Goal: Complete application form: Complete application form

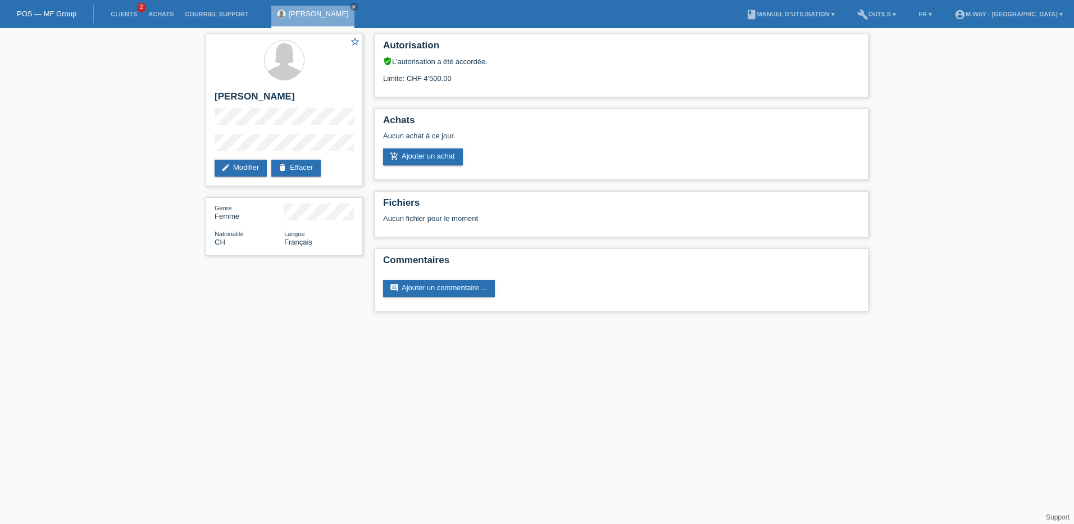
click at [123, 9] on li "Clients 2" at bounding box center [124, 14] width 38 height 29
click at [117, 15] on link "Clients" at bounding box center [124, 14] width 38 height 7
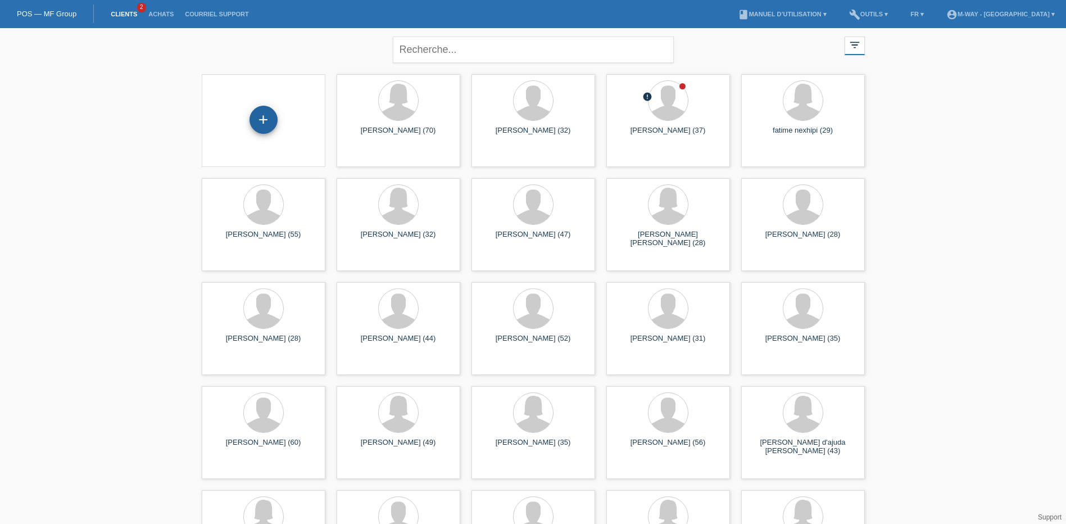
click at [266, 128] on div "+" at bounding box center [264, 120] width 28 height 28
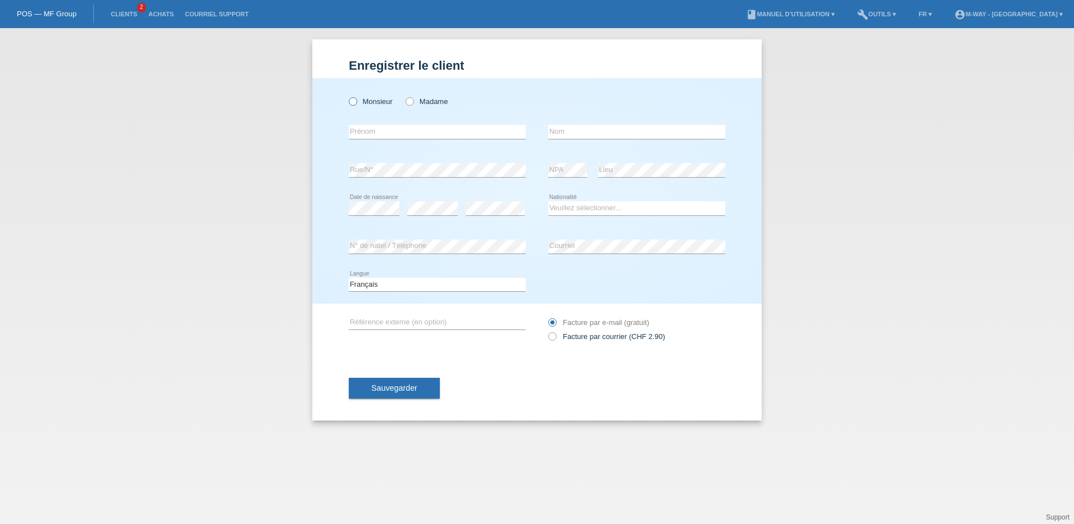
click at [347, 96] on icon at bounding box center [347, 96] width 0 height 0
click at [353, 102] on input "Monsieur" at bounding box center [352, 100] width 7 height 7
radio input "true"
click at [579, 132] on input "text" at bounding box center [636, 132] width 177 height 14
type input "song"
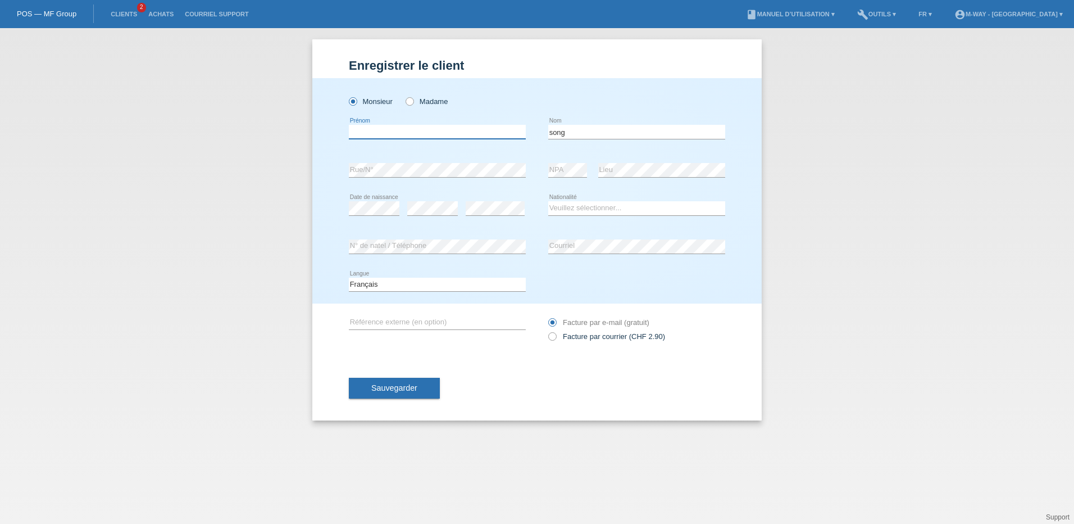
click at [484, 131] on input "text" at bounding box center [437, 132] width 177 height 14
type input "Haitao"
click at [530, 241] on div "error N° de natel / Téléphone error Courriel" at bounding box center [537, 247] width 377 height 38
click at [569, 207] on select "Veuillez sélectionner... Suisse Allemagne Autriche Liechtenstein ------------ A…" at bounding box center [636, 207] width 177 height 13
select select "FR"
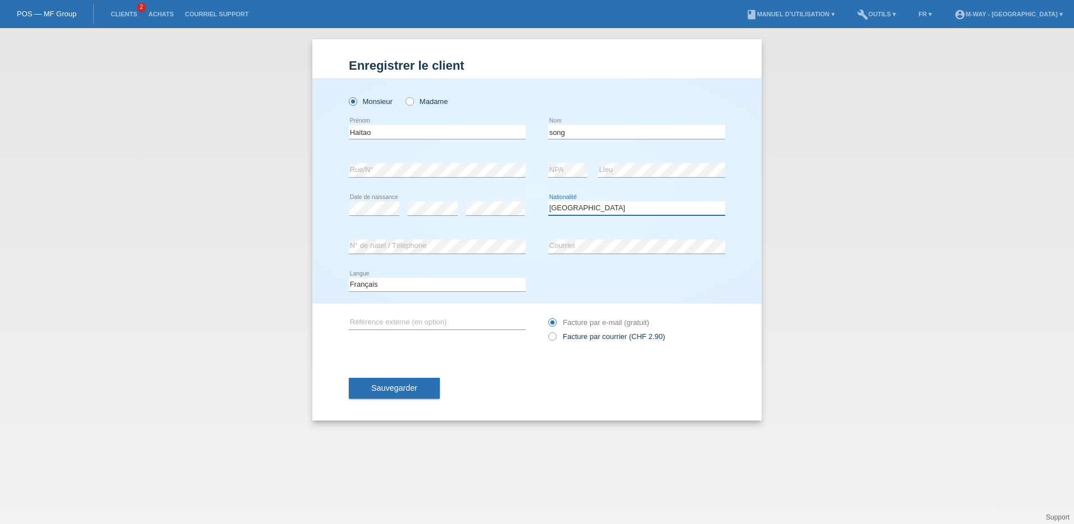
click at [548, 201] on select "Veuillez sélectionner... Suisse Allemagne Autriche Liechtenstein ------------ A…" at bounding box center [636, 207] width 177 height 13
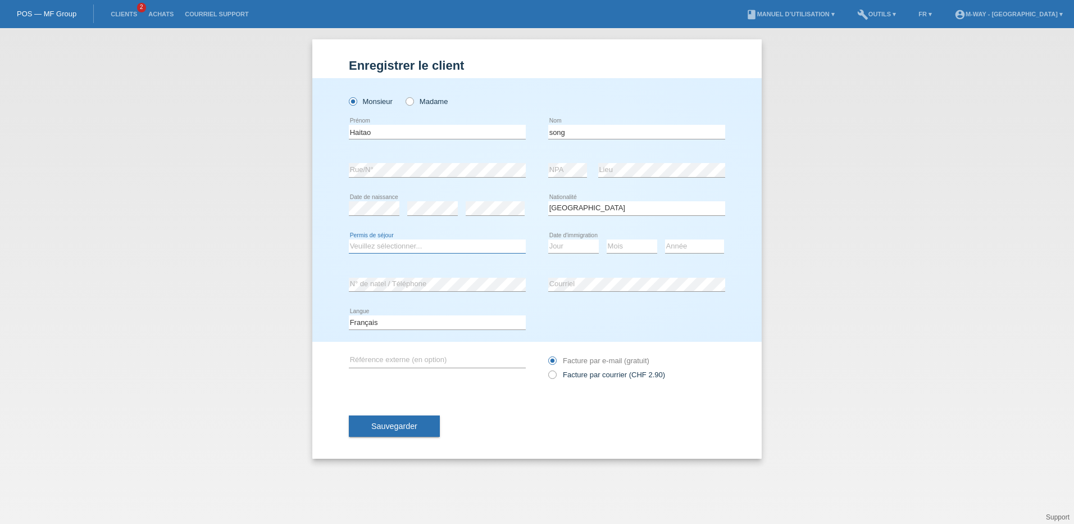
click at [420, 244] on select "Veuillez sélectionner... C B B - Statut de réfugié Autre" at bounding box center [437, 245] width 177 height 13
select select "C"
click at [349, 239] on select "Veuillez sélectionner... C B B - Statut de réfugié Autre" at bounding box center [437, 245] width 177 height 13
click at [584, 244] on select "Jour 01 02 03 04 05 06 07 08 09 10 11" at bounding box center [573, 245] width 51 height 13
select select "01"
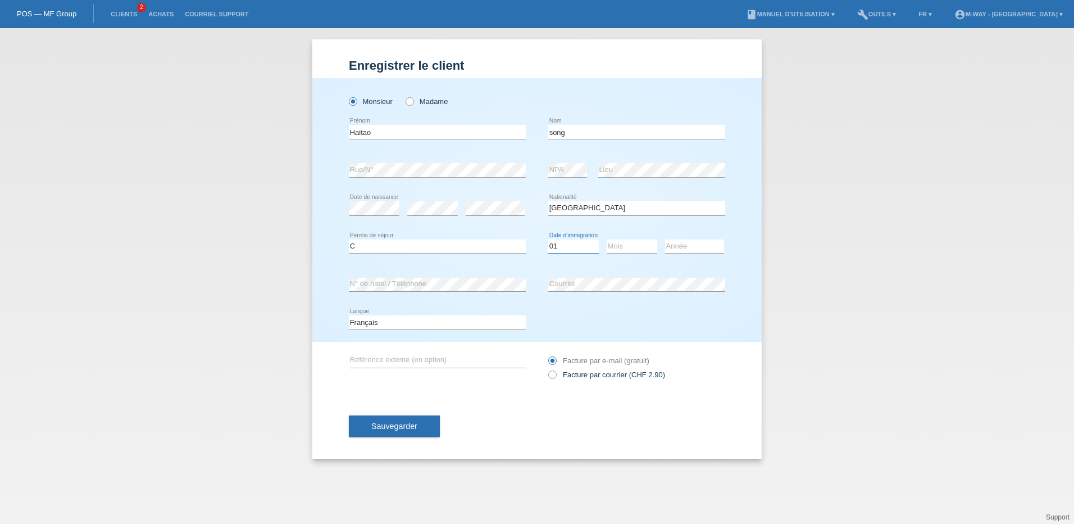
click at [548, 239] on select "Jour 01 02 03 04 05 06 07 08 09 10 11" at bounding box center [573, 245] width 51 height 13
click at [632, 243] on select "Mois 01 02 03 04 05 06 07 08 09 10 11" at bounding box center [632, 245] width 51 height 13
select select "10"
click at [607, 239] on select "Mois 01 02 03 04 05 06 07 08 09 10 11" at bounding box center [632, 245] width 51 height 13
click at [700, 246] on select "Année 2025 2024 2023 2022 2021 2020 2019 2018 2017 2016 2015 2014 2013 2012 201…" at bounding box center [694, 245] width 59 height 13
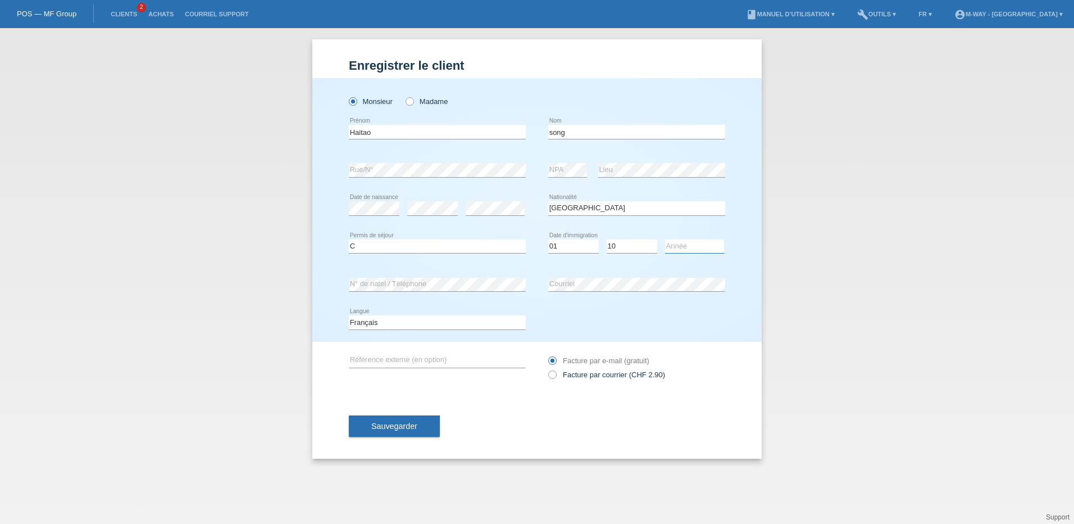
select select "2004"
click at [665, 239] on select "Année 2025 2024 2023 2022 2021 2020 2019 2018 2017 2016 2015 2014 2013 2012 201…" at bounding box center [694, 245] width 59 height 13
click at [412, 430] on button "Sauvegarder" at bounding box center [394, 425] width 91 height 21
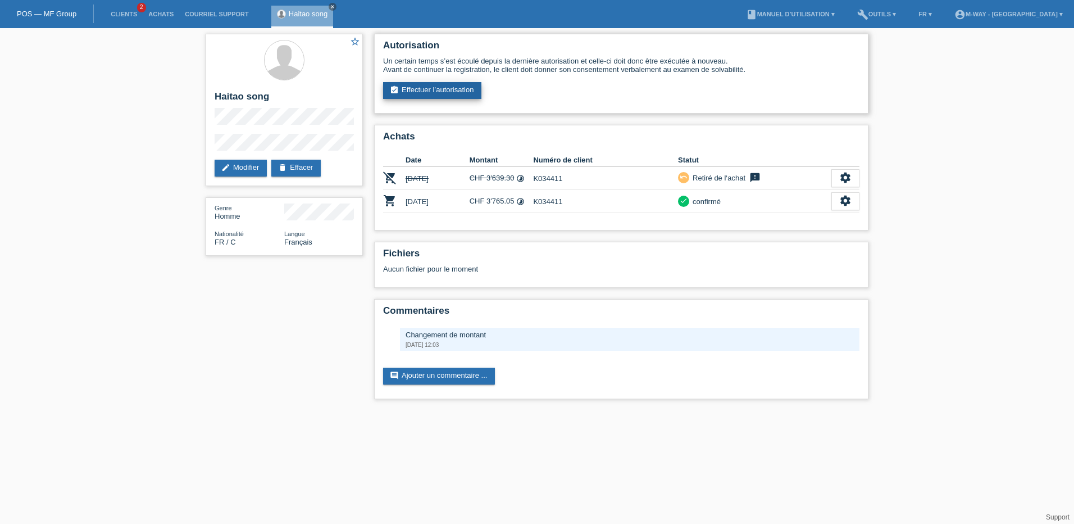
click at [458, 94] on link "assignment_turned_in Effectuer l’autorisation" at bounding box center [432, 90] width 98 height 17
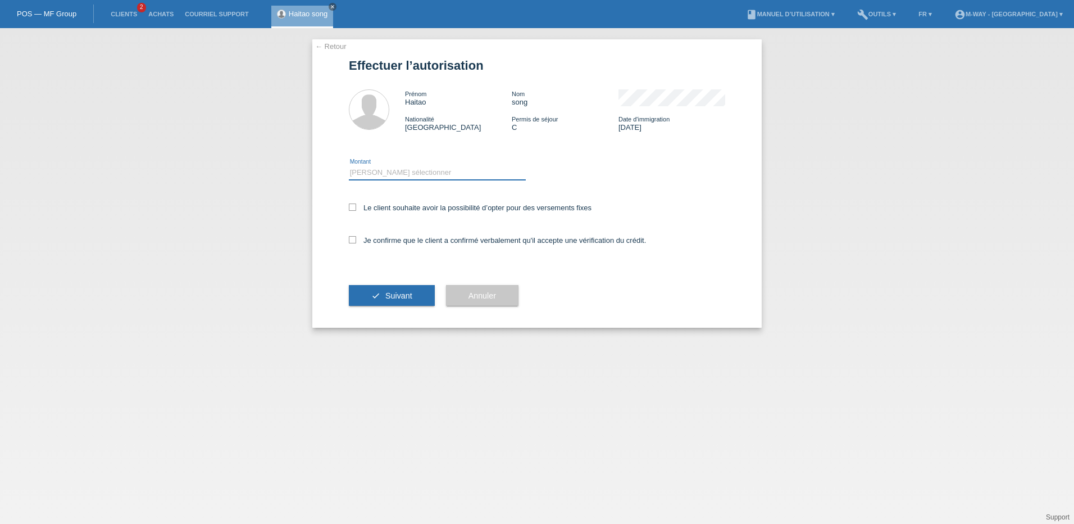
click at [447, 174] on select "Veuillez sélectionner CHF 1.00 - CHF 499.00 CHF 500.00 - CHF 1'999.00 CHF 2'000…" at bounding box center [437, 172] width 177 height 13
select select "3"
click at [349, 166] on select "Veuillez sélectionner CHF 1.00 - CHF 499.00 CHF 500.00 - CHF 1'999.00 CHF 2'000…" at bounding box center [437, 172] width 177 height 13
click at [355, 208] on icon at bounding box center [352, 206] width 7 height 7
click at [355, 208] on input "Le client souhaite avoir la possibilité d’opter pour des versements fixes" at bounding box center [352, 206] width 7 height 7
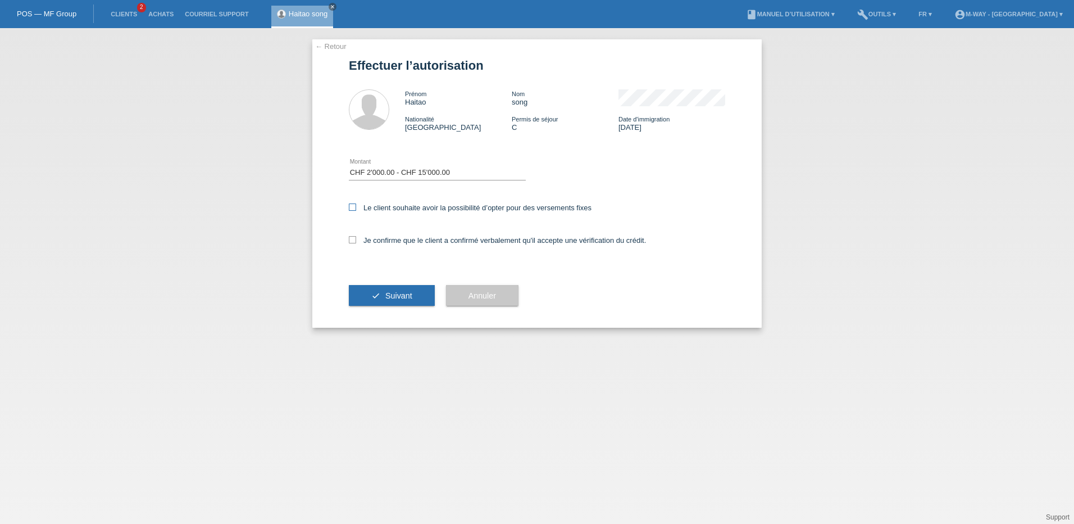
checkbox input "true"
click at [357, 241] on label "Je confirme que le client a confirmé verbalement qu'il accepte une vérification…" at bounding box center [497, 240] width 297 height 8
click at [356, 241] on input "Je confirme que le client a confirmé verbalement qu'il accepte une vérification…" at bounding box center [352, 239] width 7 height 7
checkbox input "true"
click at [379, 297] on button "check Suivant" at bounding box center [392, 295] width 86 height 21
